Goal: Task Accomplishment & Management: Use online tool/utility

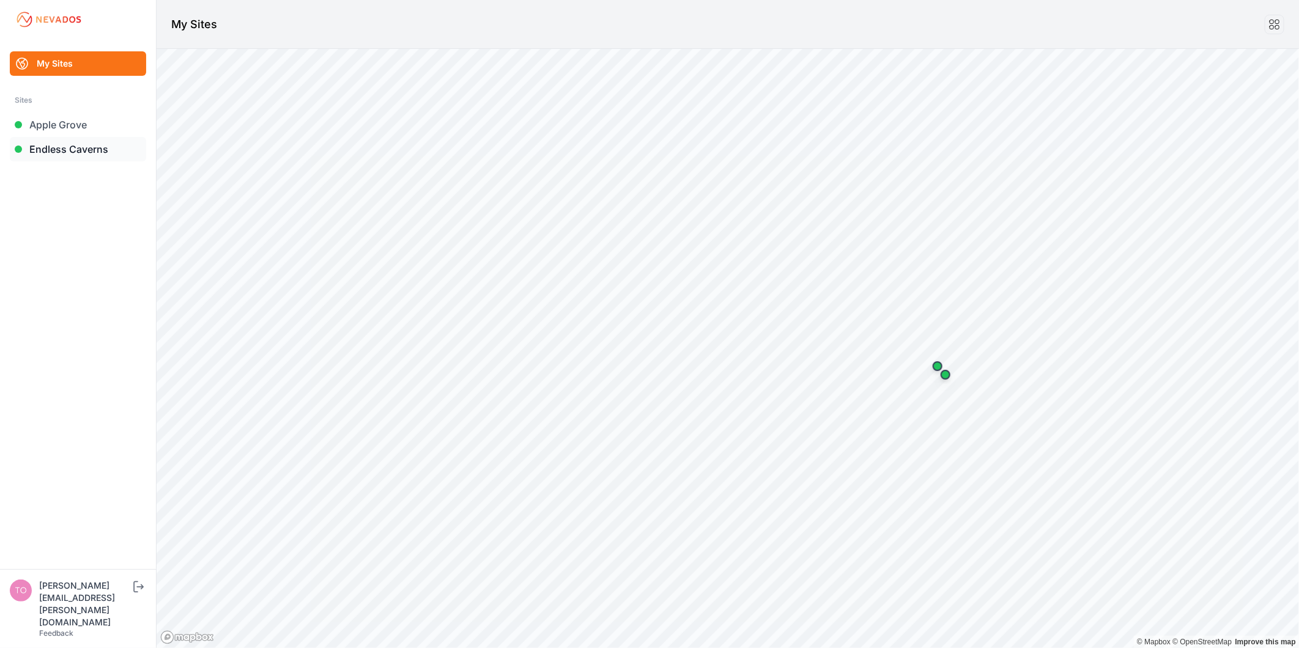
click at [90, 138] on link "Endless Caverns" at bounding box center [78, 149] width 136 height 24
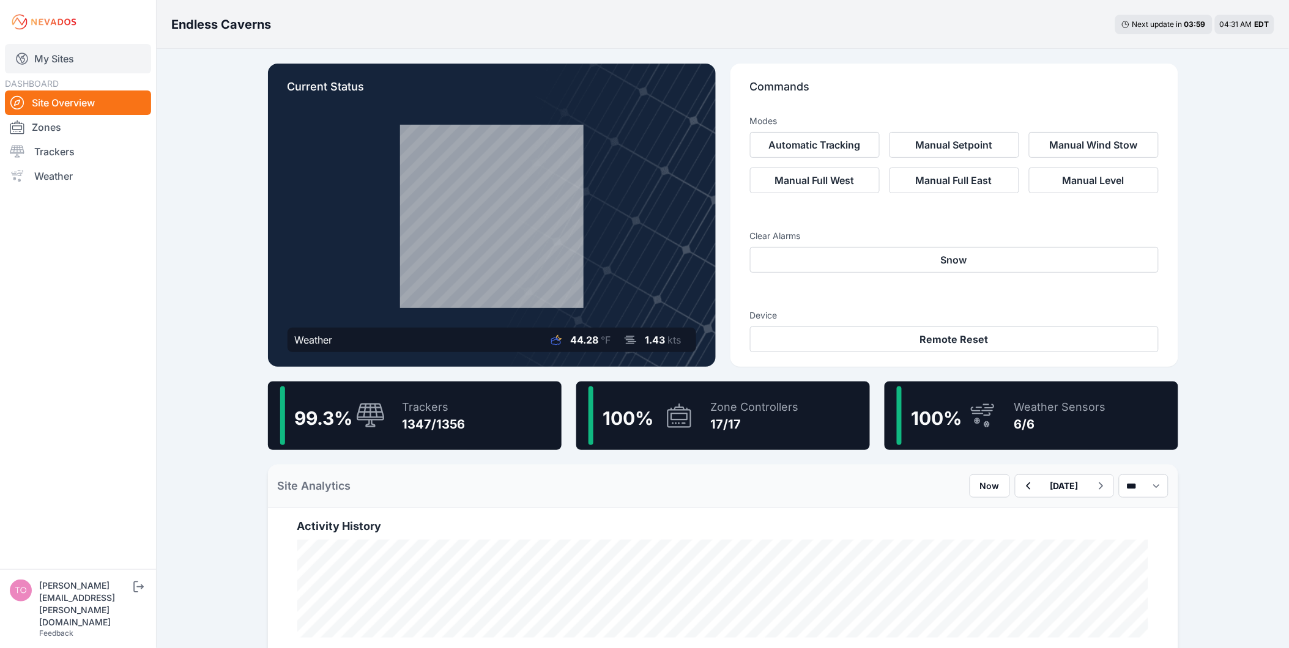
click at [65, 69] on link "My Sites" at bounding box center [78, 58] width 146 height 29
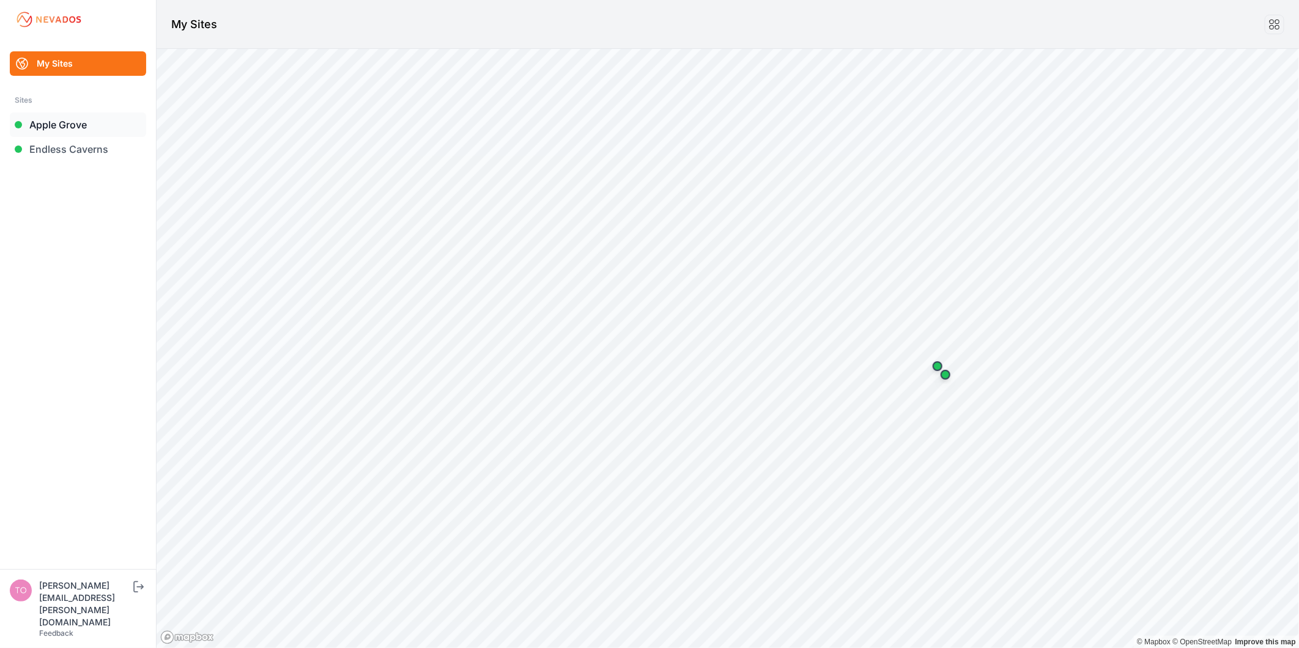
click at [72, 127] on link "Apple Grove" at bounding box center [78, 125] width 136 height 24
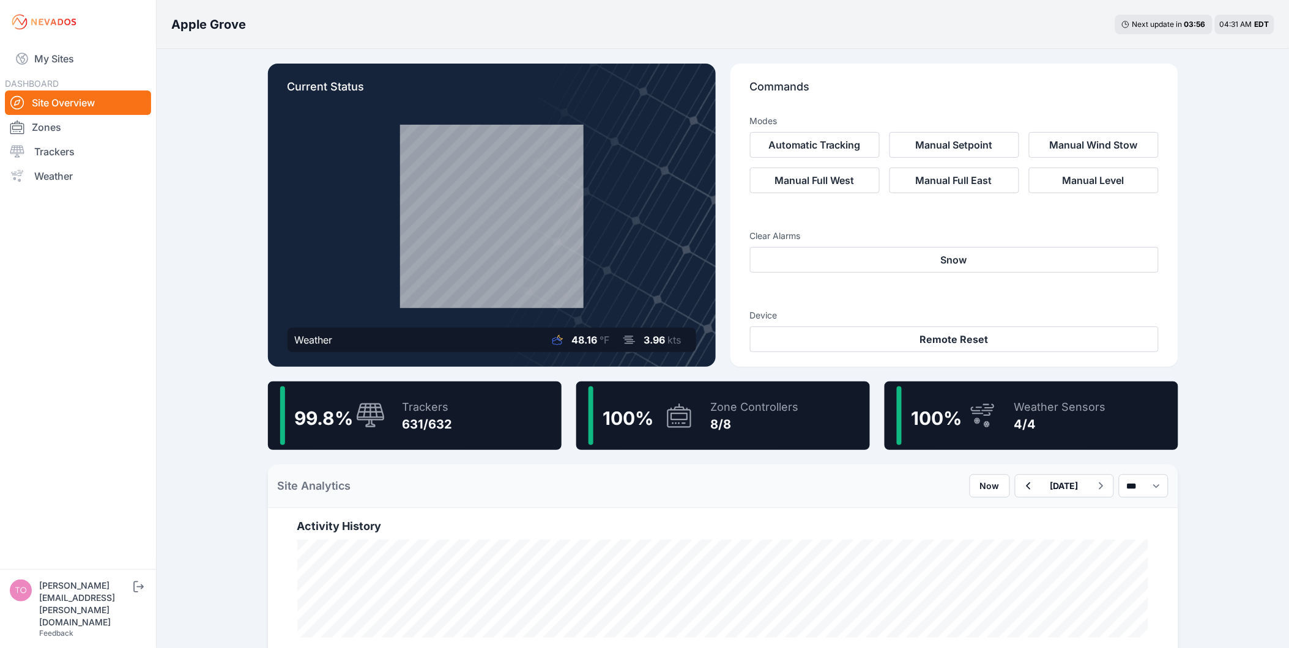
click at [417, 398] on div "Trackers 631/632" at bounding box center [421, 416] width 62 height 59
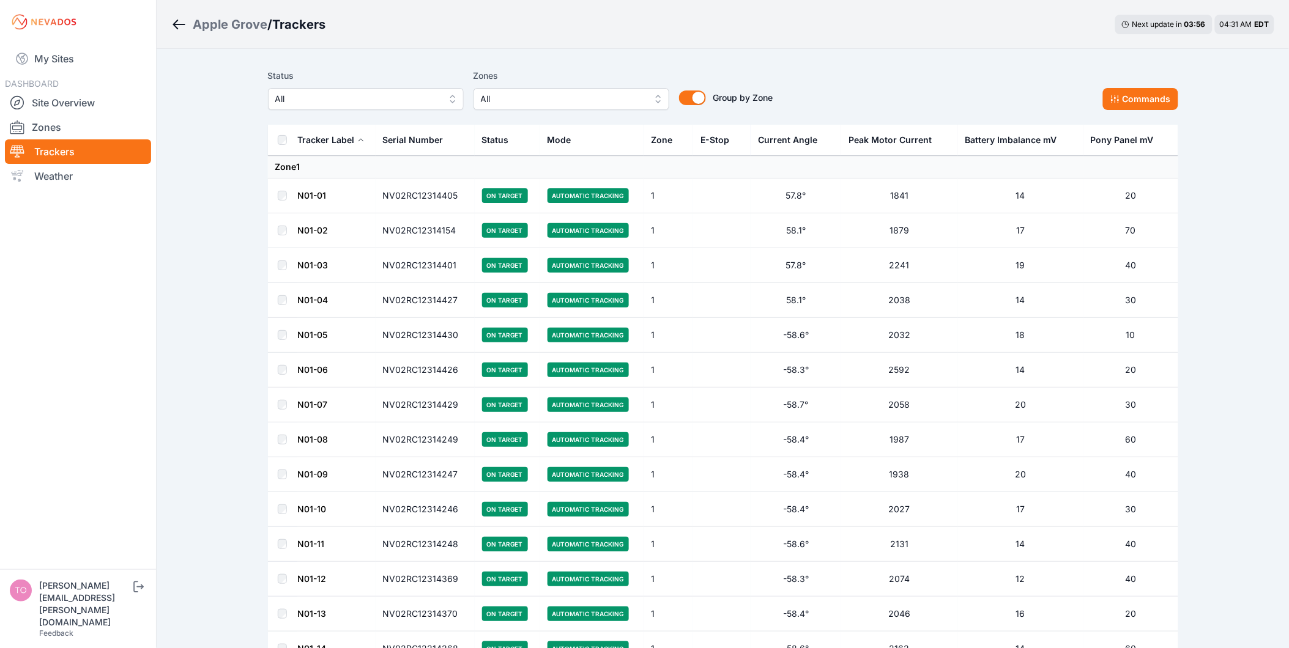
click at [322, 92] on span "All" at bounding box center [357, 99] width 164 height 15
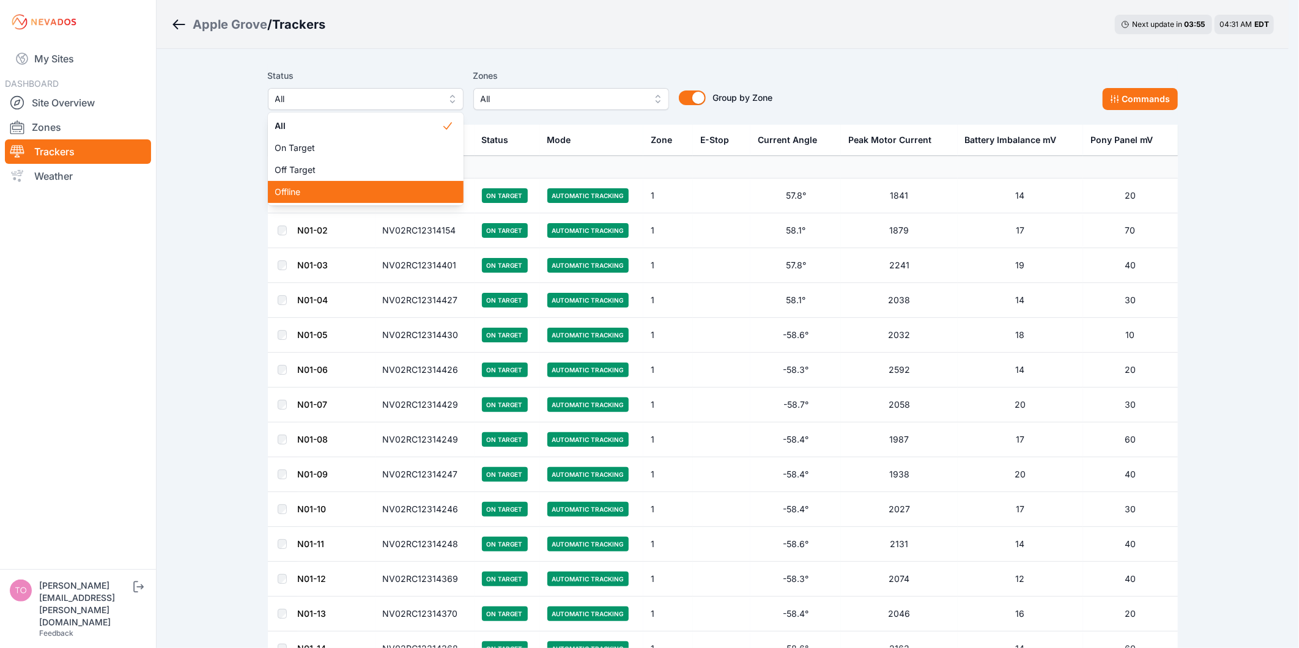
click at [316, 184] on div "Offline" at bounding box center [366, 192] width 196 height 22
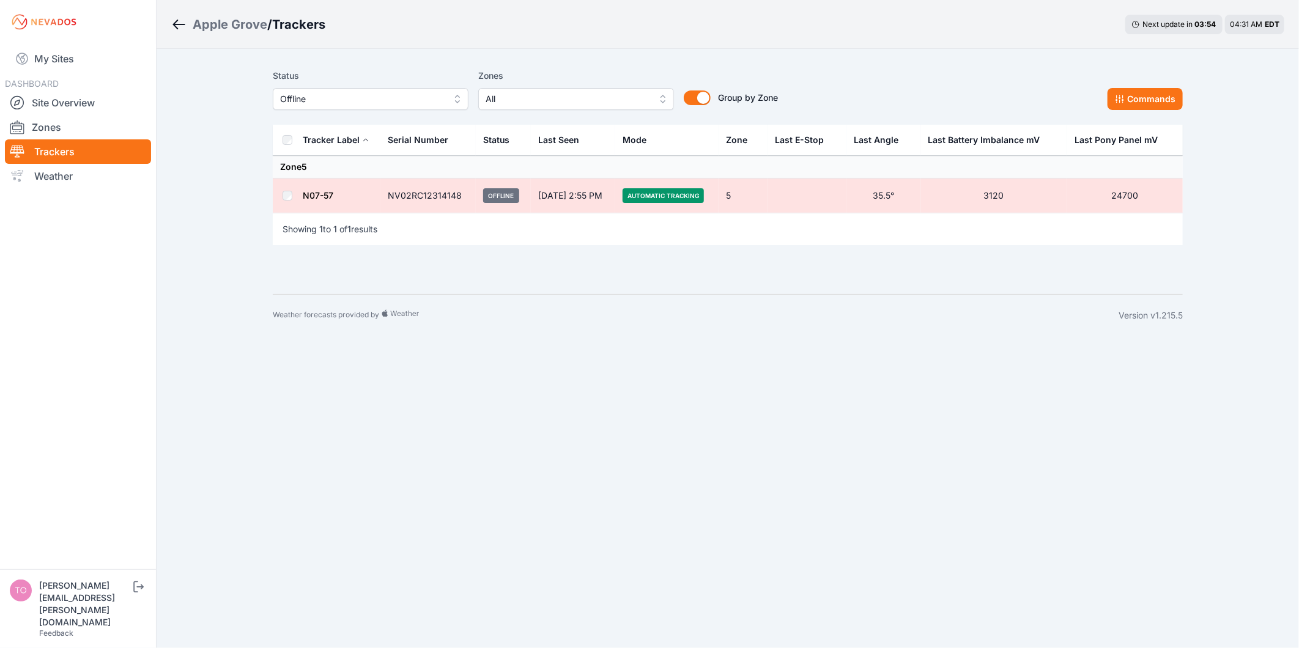
click at [356, 106] on button "Offline" at bounding box center [371, 99] width 196 height 22
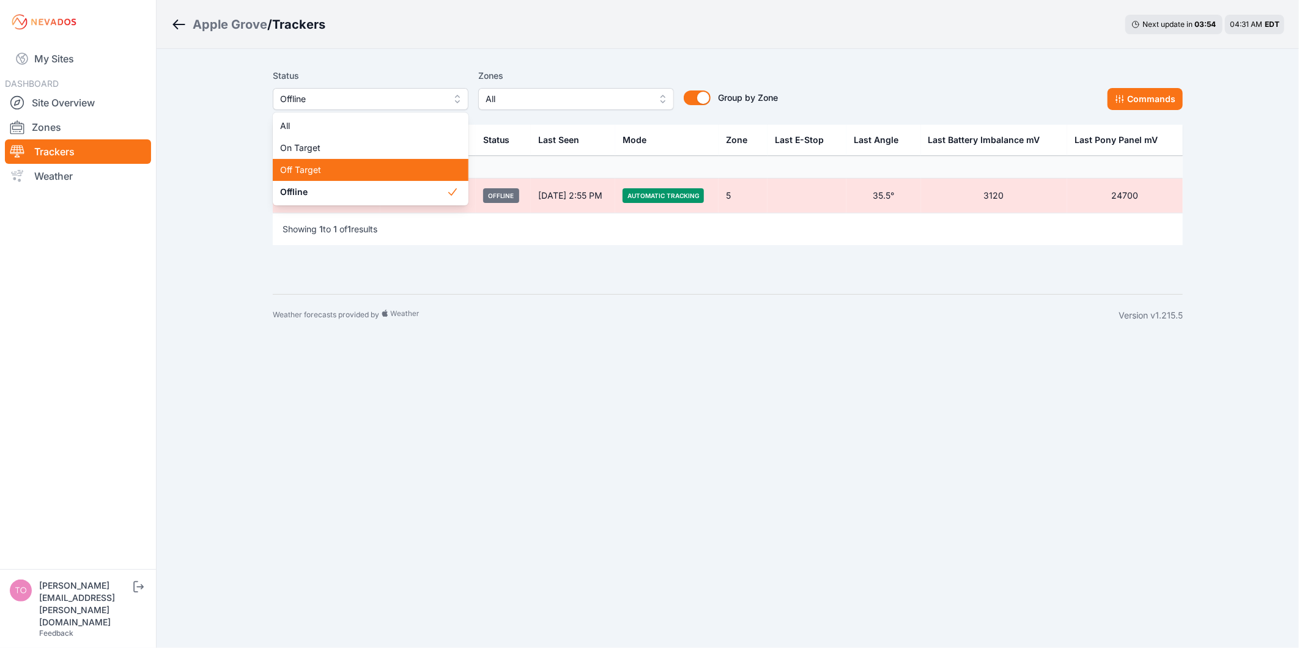
click at [347, 166] on span "Off Target" at bounding box center [363, 170] width 166 height 12
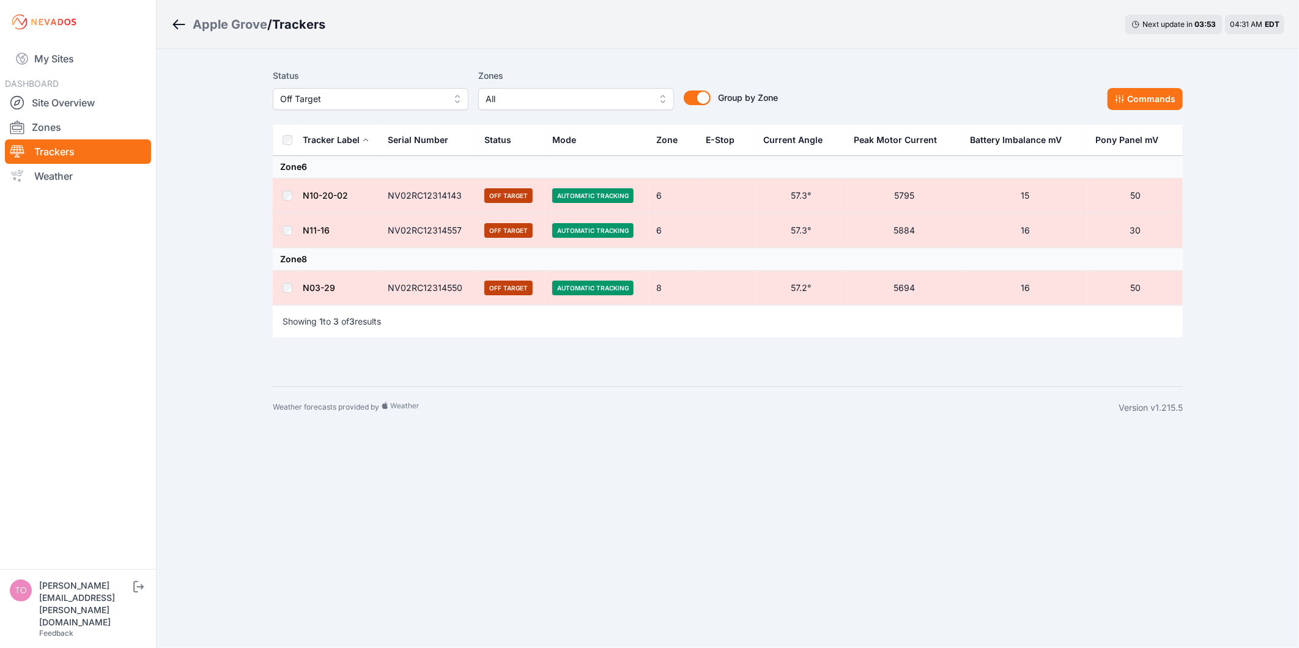
click at [284, 146] on th at bounding box center [287, 140] width 29 height 31
click at [1149, 103] on button "Commands" at bounding box center [1145, 99] width 75 height 22
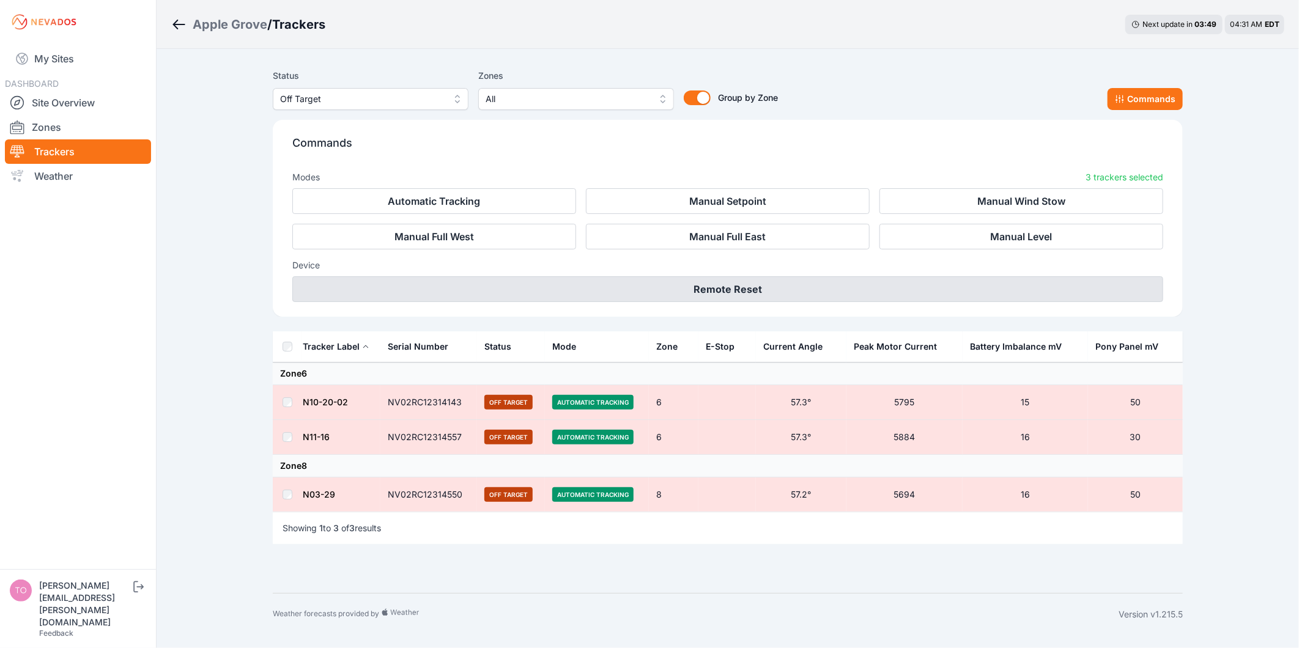
click at [876, 288] on button "Remote Reset" at bounding box center [727, 290] width 871 height 26
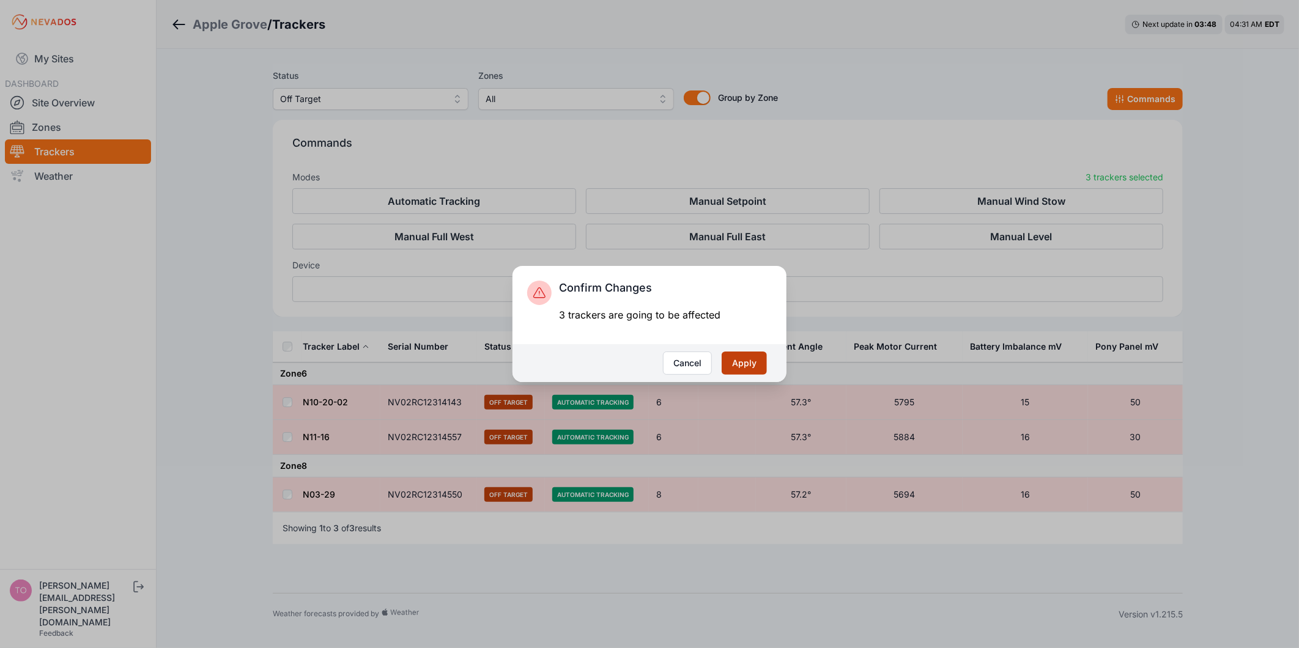
click at [738, 357] on button "Apply" at bounding box center [744, 363] width 45 height 23
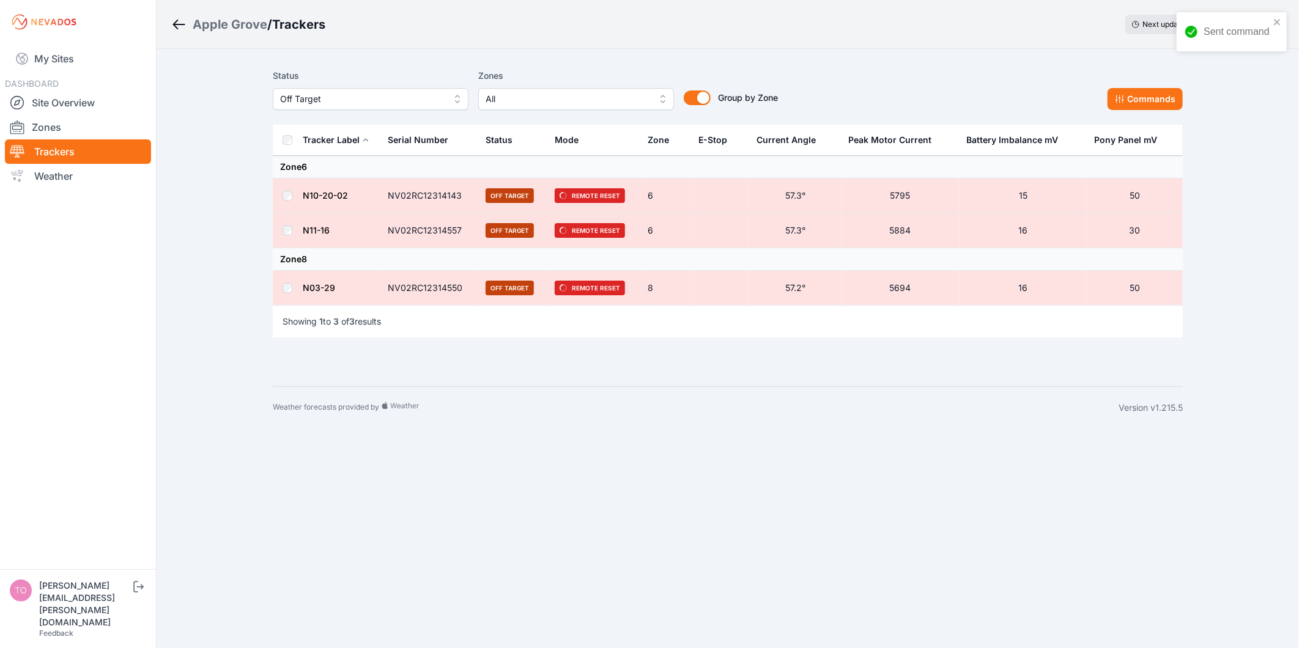
drag, startPoint x: 842, startPoint y: 66, endPoint x: 842, endPoint y: 72, distance: 6.1
click at [842, 72] on div "Status Off Target Zones All Group by Zone Group by Zone Commands" at bounding box center [728, 94] width 910 height 61
